Goal: Check status: Check status

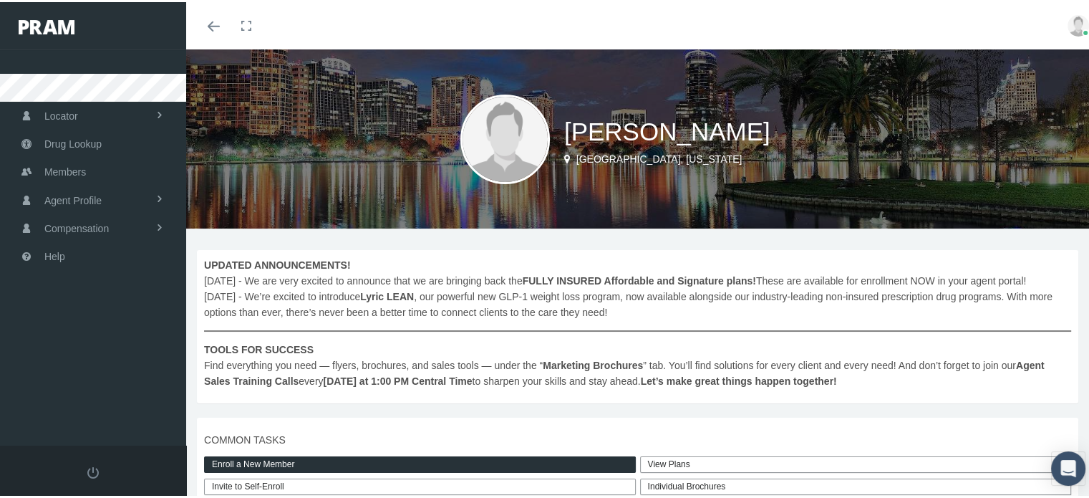
click at [503, 142] on img at bounding box center [505, 137] width 90 height 90
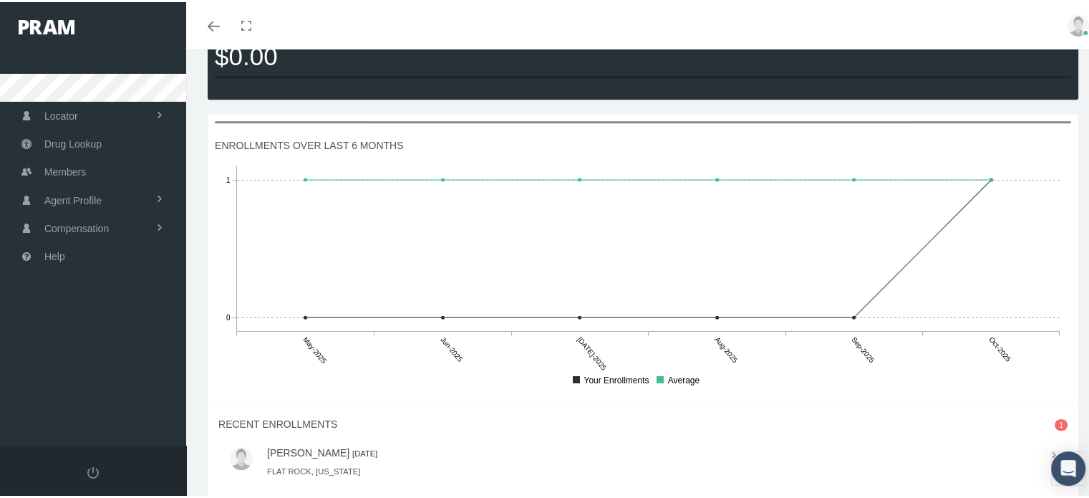
scroll to position [1074, 0]
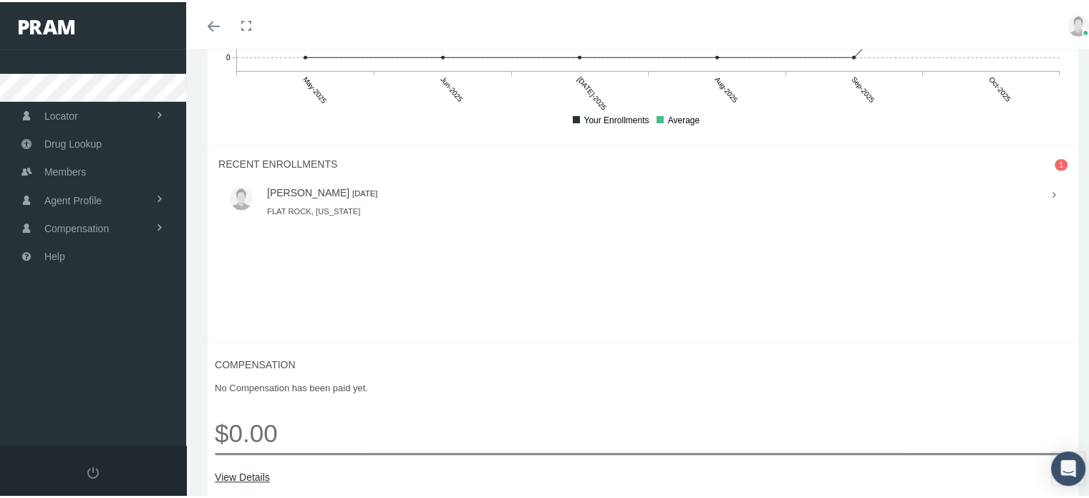
click at [251, 208] on div at bounding box center [248, 196] width 37 height 23
click at [314, 196] on link "GEORGE MCCORMICK" at bounding box center [308, 190] width 82 height 11
click at [367, 299] on div "RECENT ENROLLMENTS 1 GEORGE MCCORMICK 2025-10-01" at bounding box center [643, 241] width 871 height 197
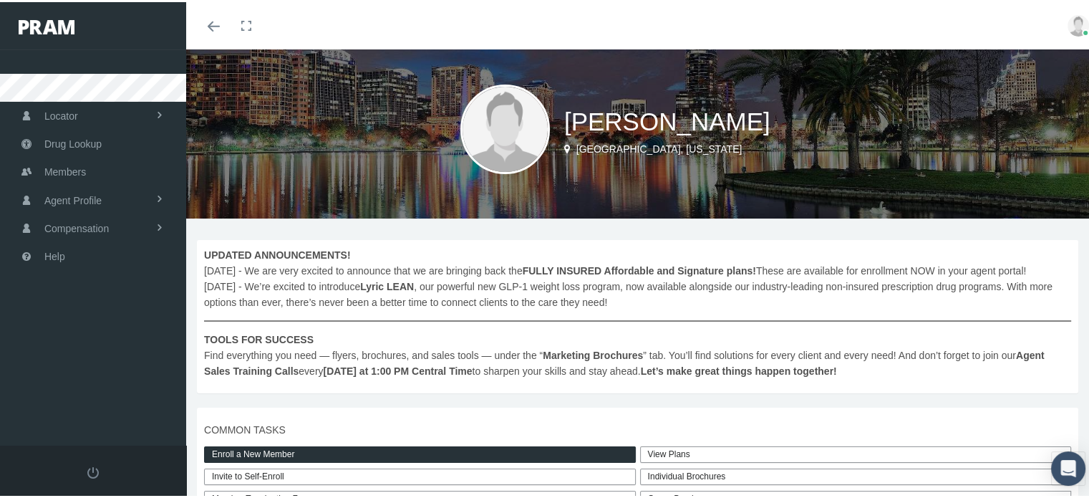
scroll to position [0, 0]
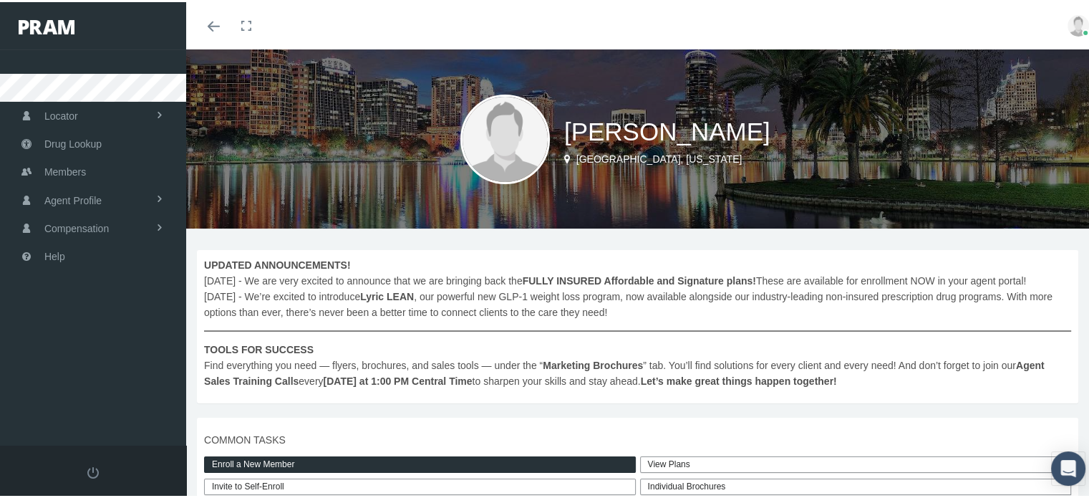
click at [481, 151] on img at bounding box center [505, 137] width 90 height 90
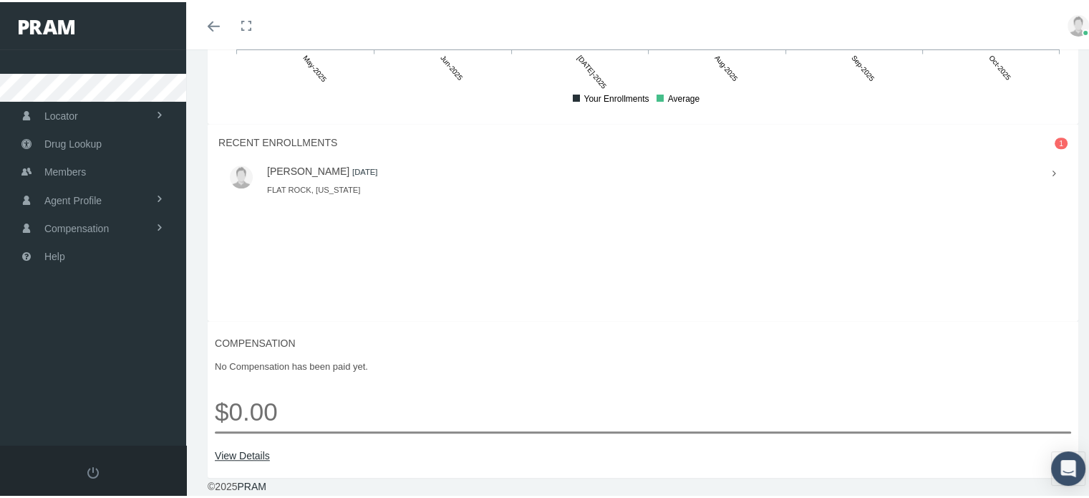
scroll to position [1110, 0]
click at [308, 165] on link "GEORGE MCCORMICK" at bounding box center [308, 168] width 82 height 11
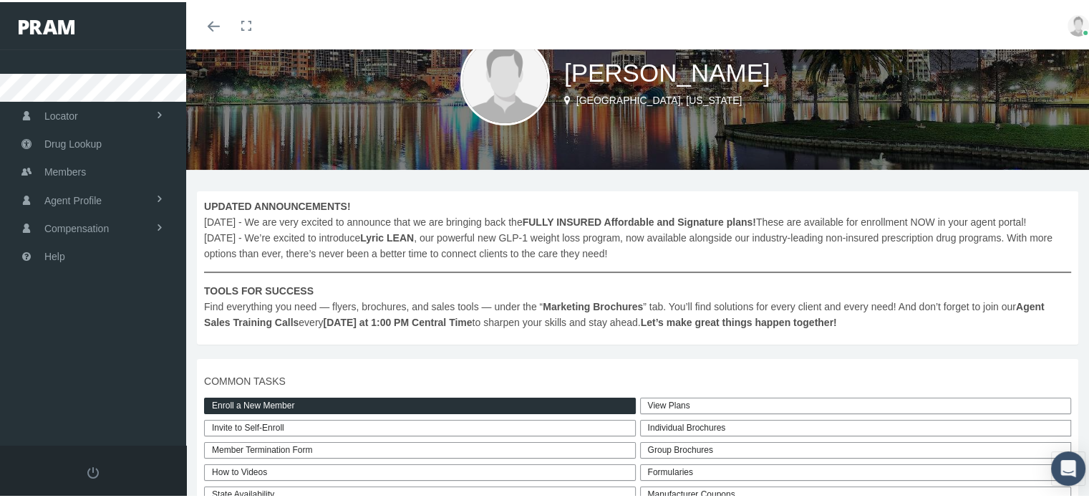
scroll to position [0, 0]
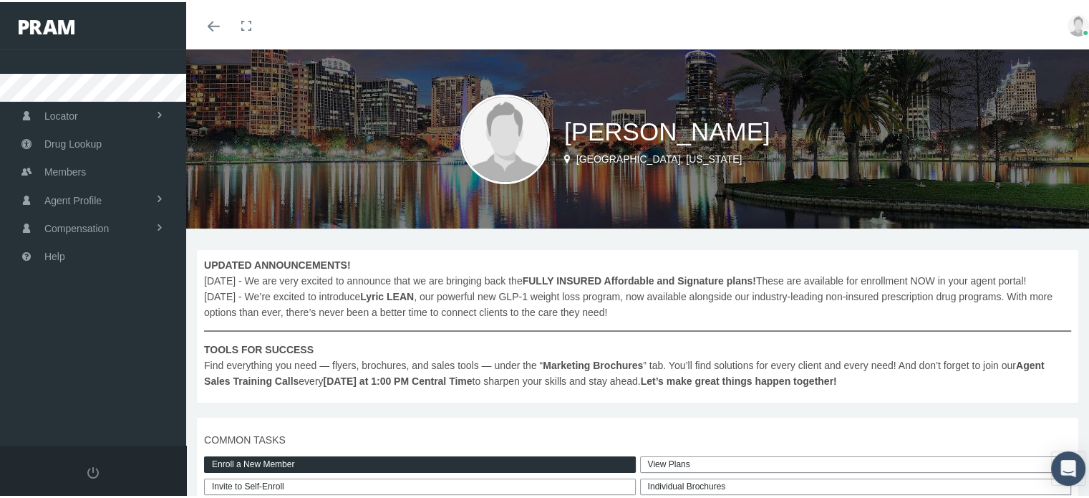
click at [199, 26] on link "Toggle menubar" at bounding box center [214, 23] width 34 height 47
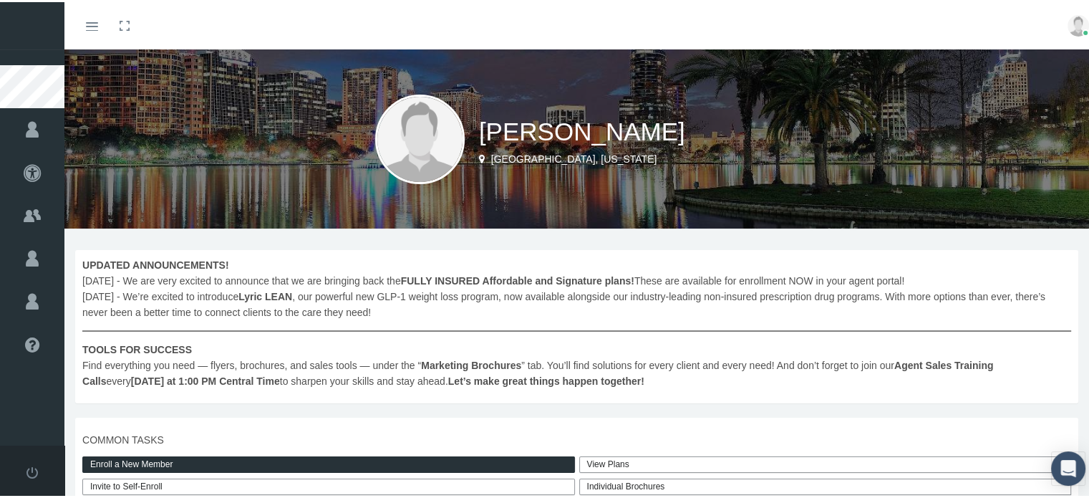
click at [92, 30] on link "Toggle menubar" at bounding box center [92, 23] width 34 height 47
